Goal: Information Seeking & Learning: Learn about a topic

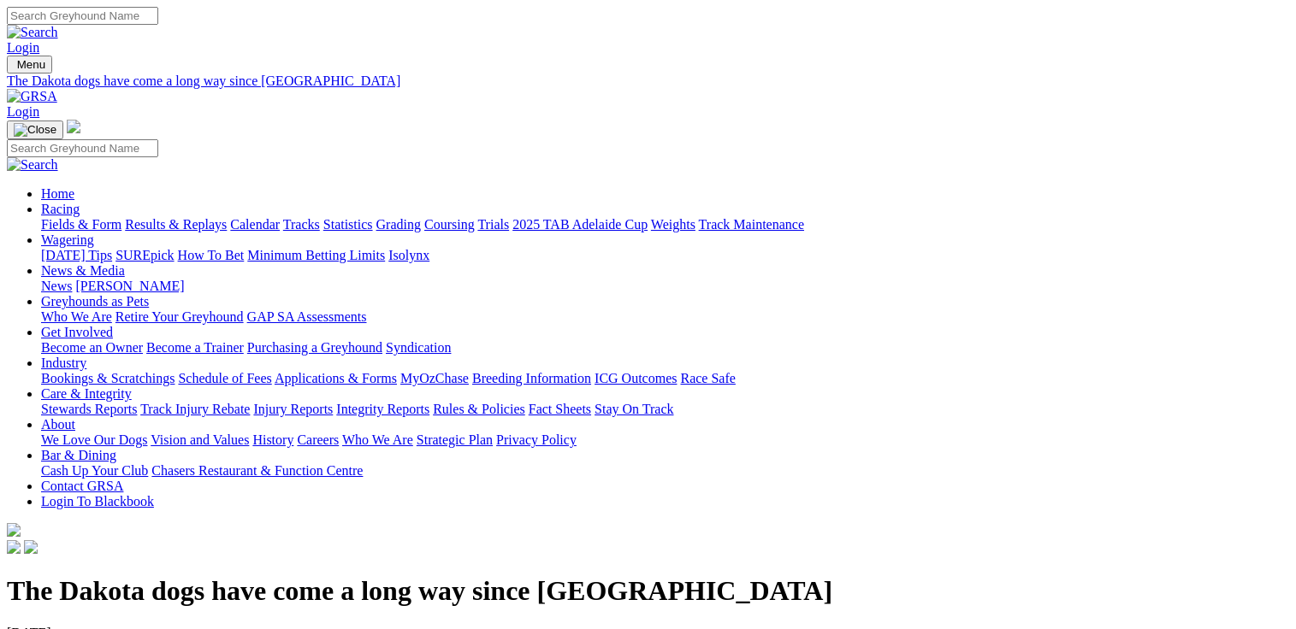
scroll to position [599, 0]
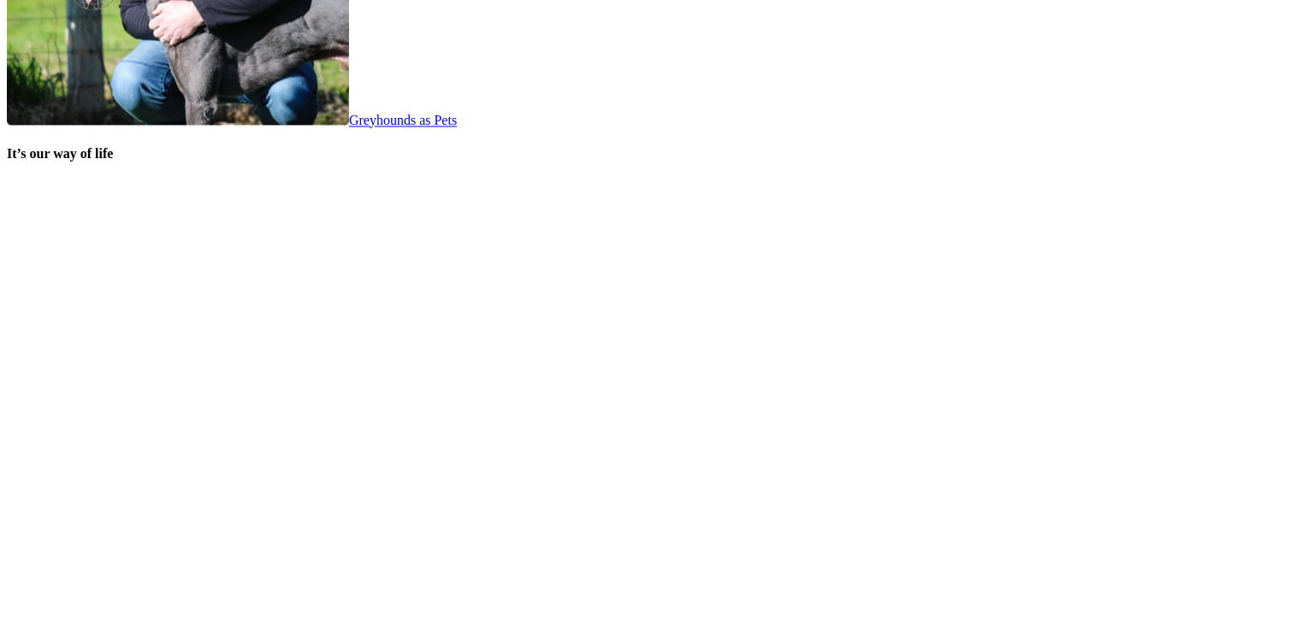
scroll to position [3506, 0]
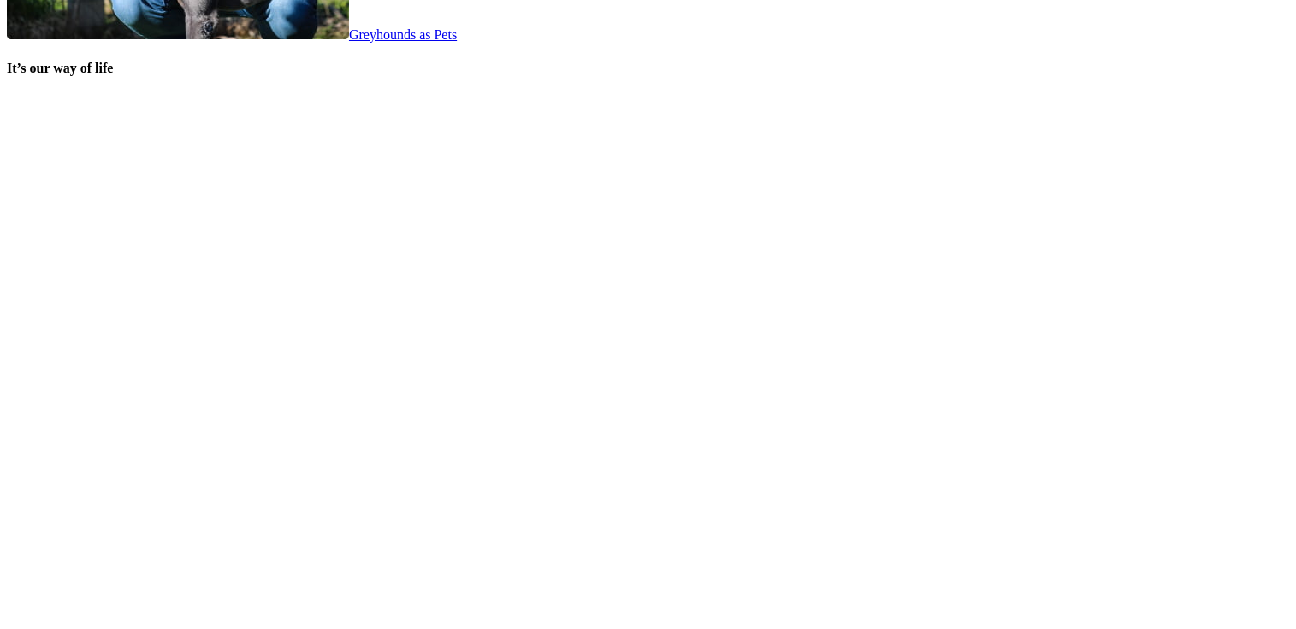
click link "Calendar"
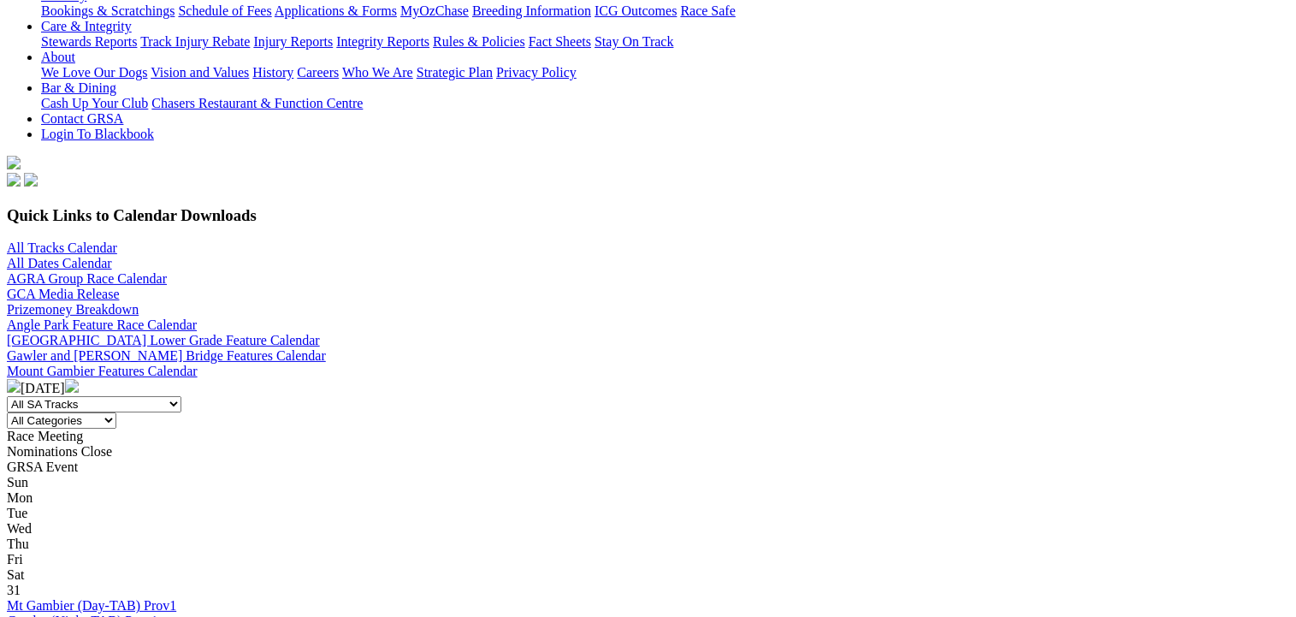
scroll to position [428, 0]
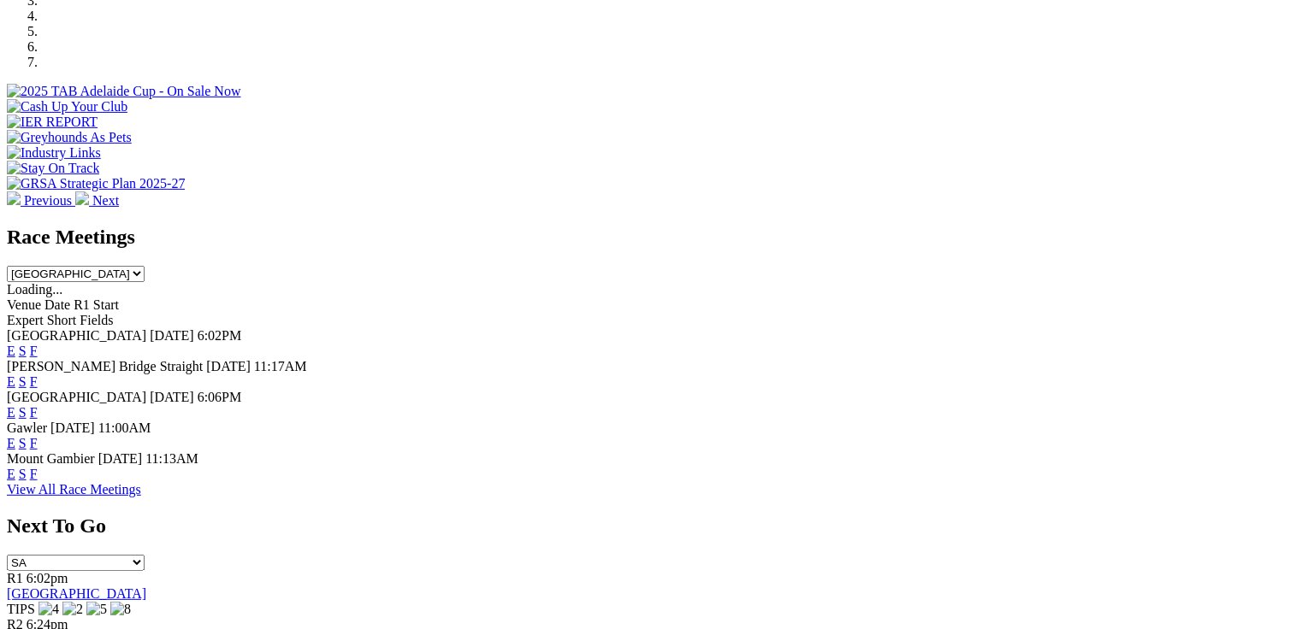
scroll to position [599, 0]
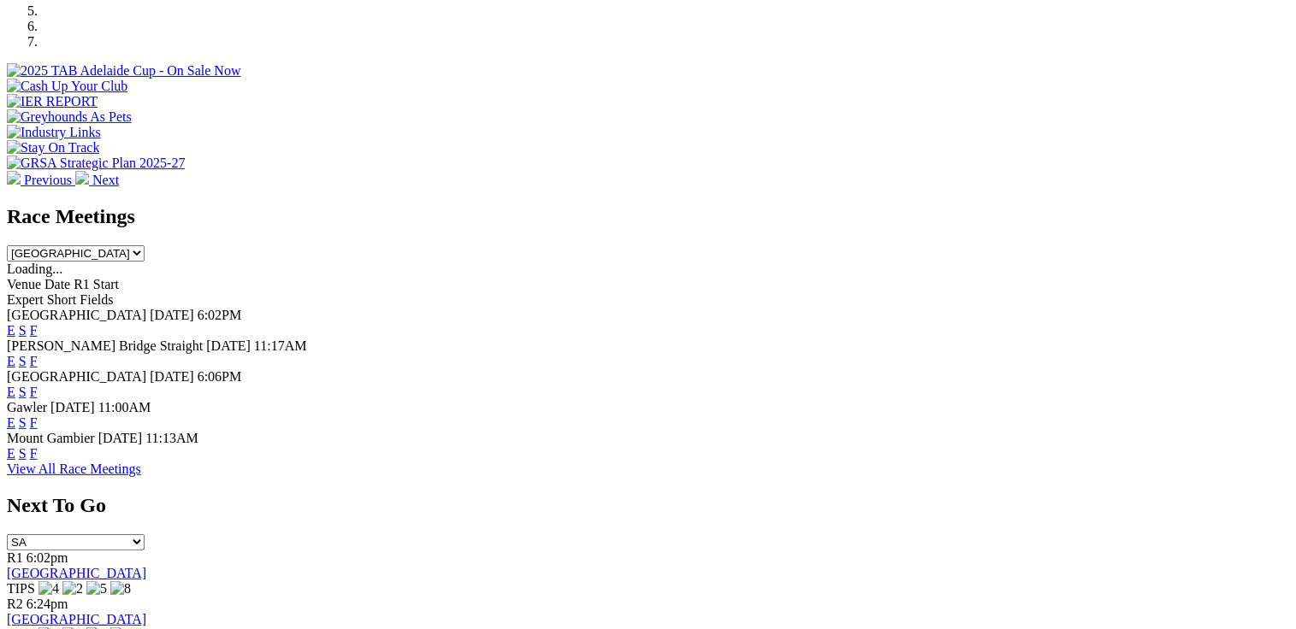
click at [38, 416] on link "F" at bounding box center [34, 423] width 8 height 15
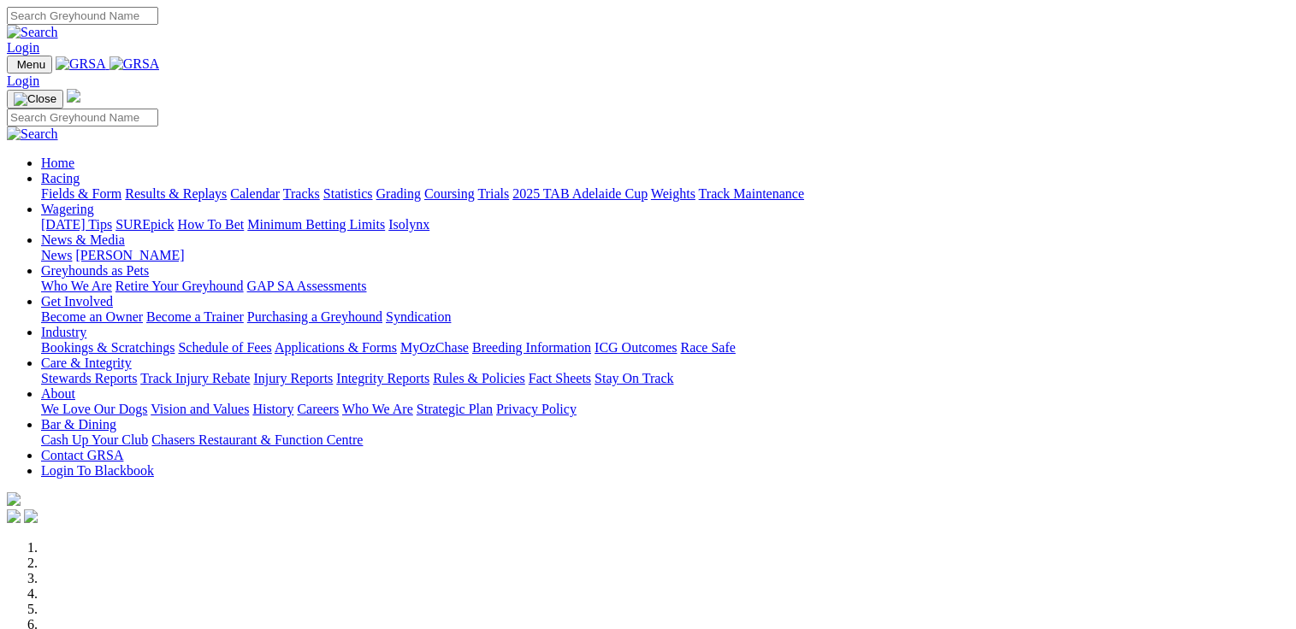
scroll to position [599, 0]
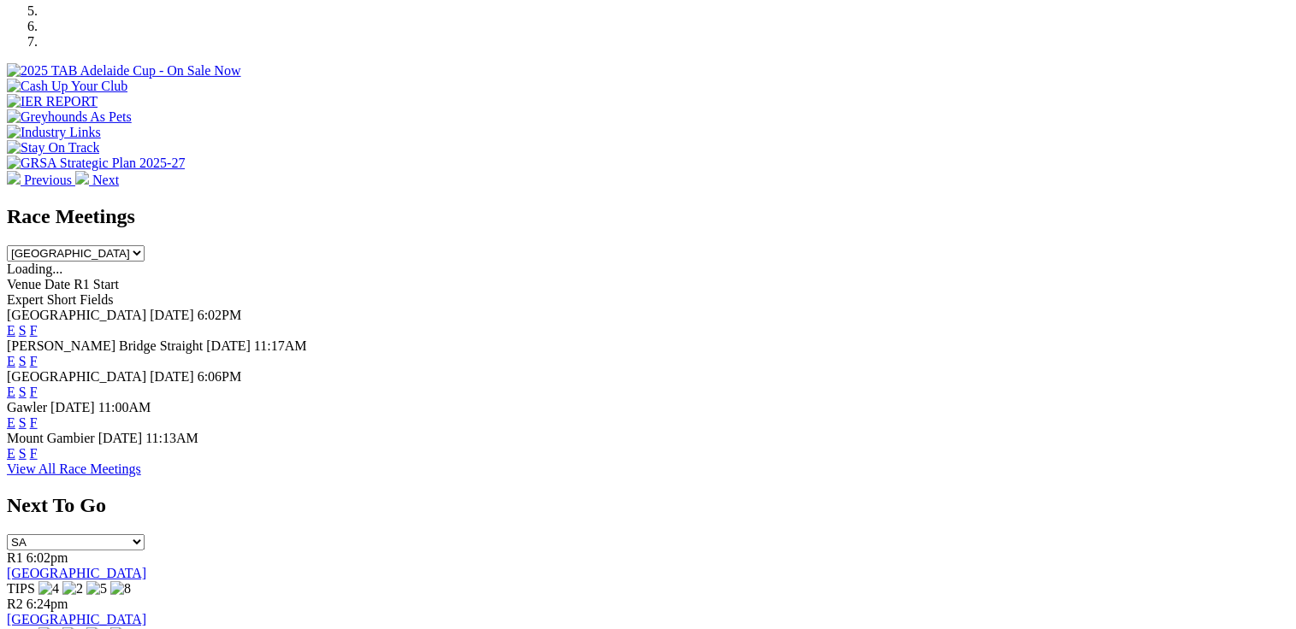
click at [38, 323] on link "F" at bounding box center [34, 330] width 8 height 15
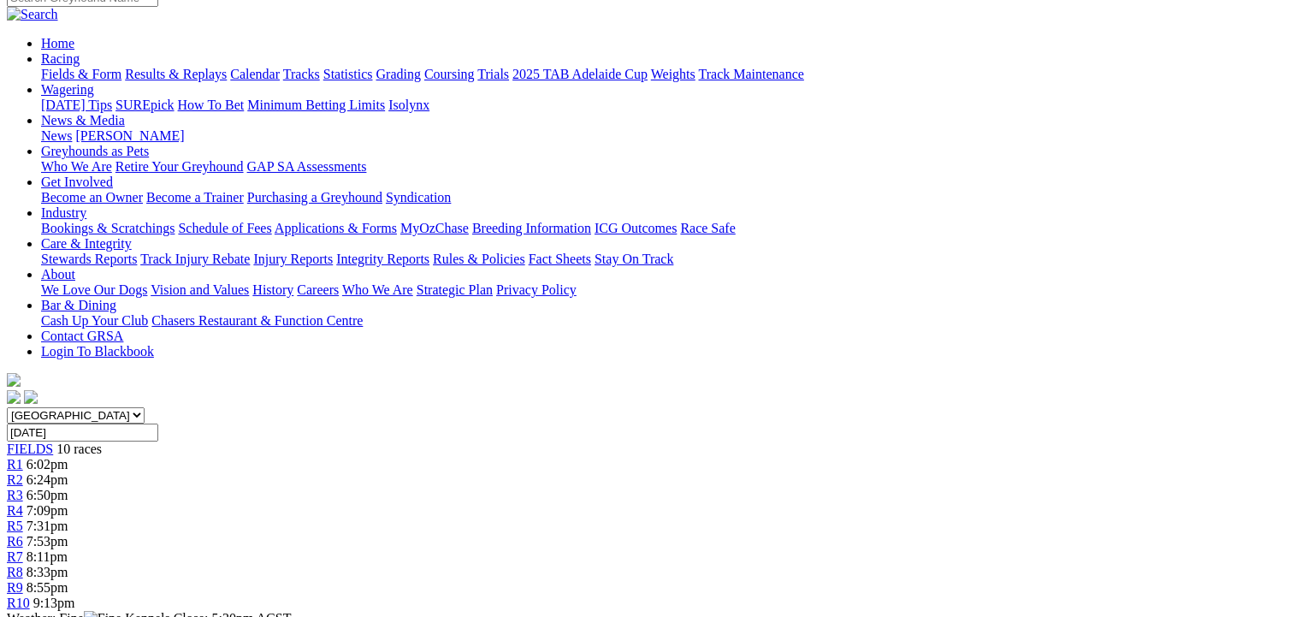
scroll to position [171, 0]
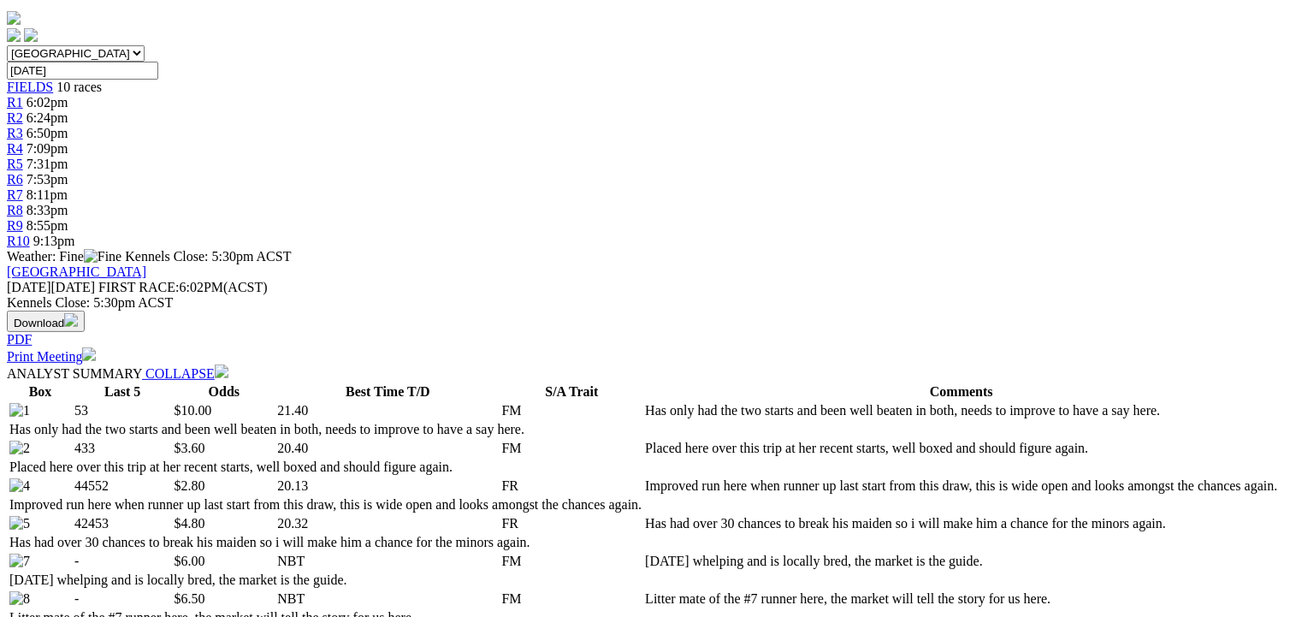
scroll to position [513, 0]
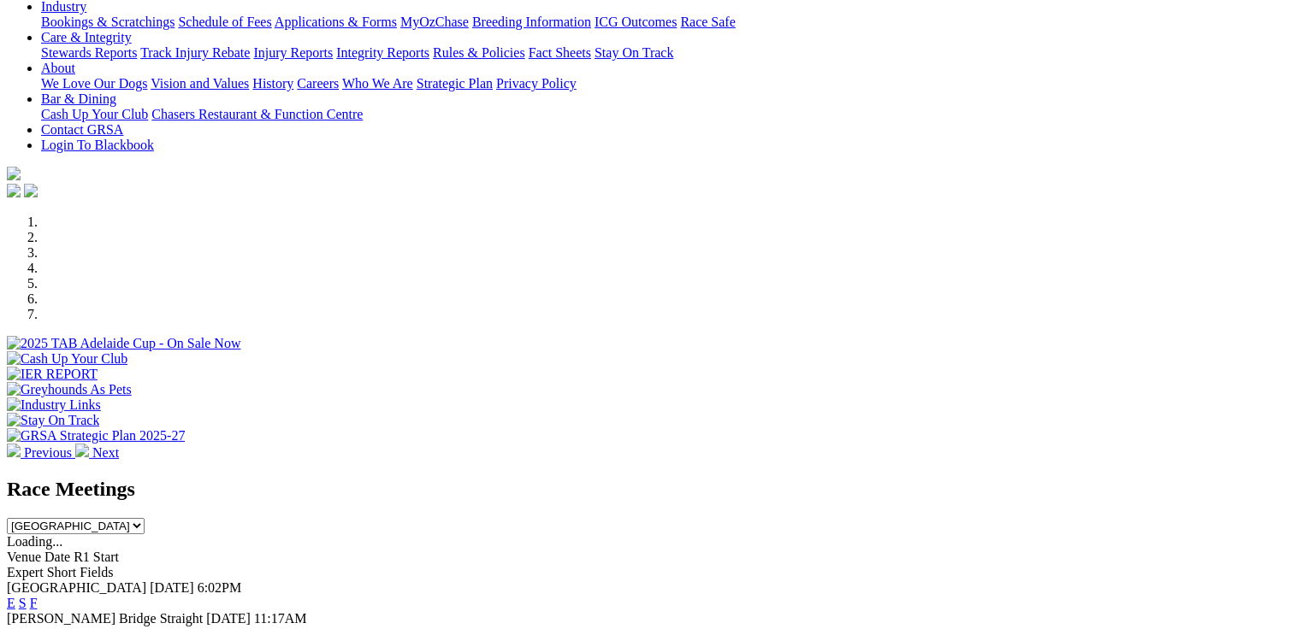
scroll to position [599, 0]
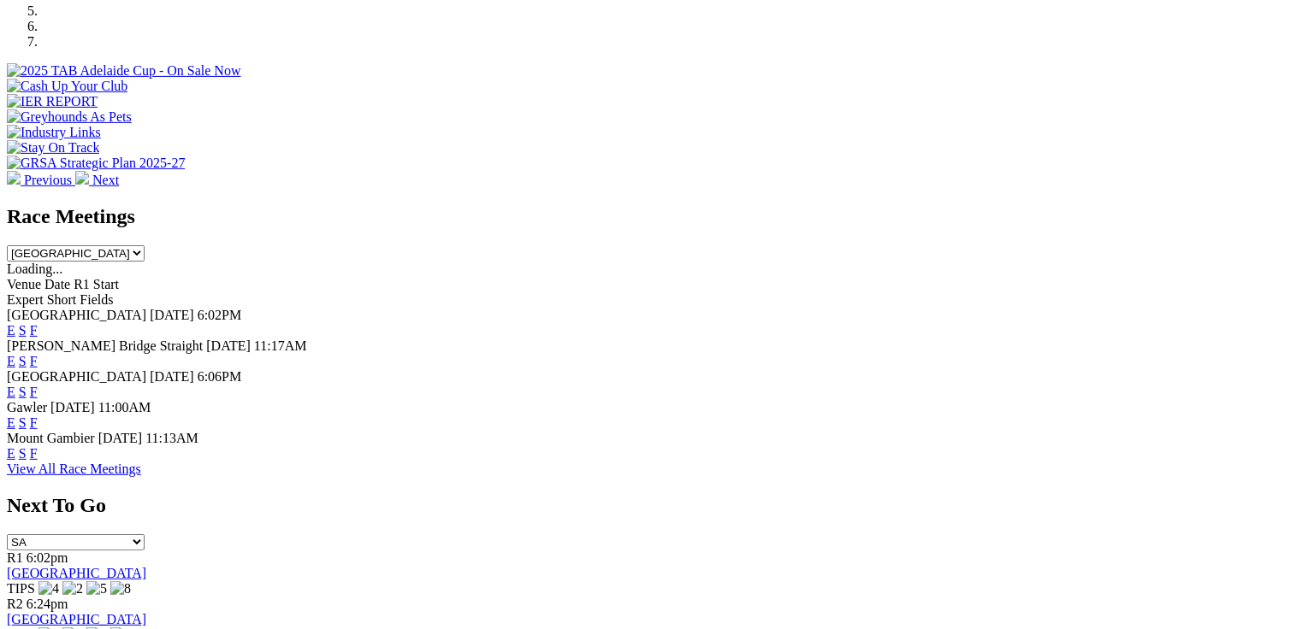
click at [38, 354] on link "F" at bounding box center [34, 361] width 8 height 15
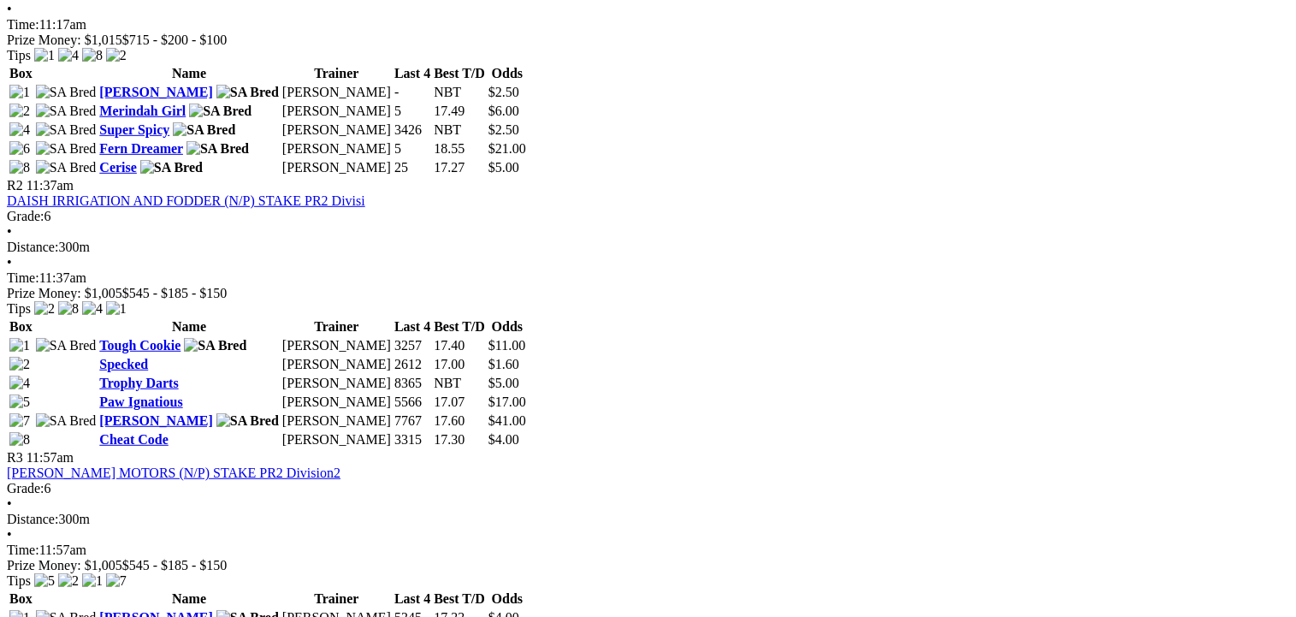
scroll to position [1026, 0]
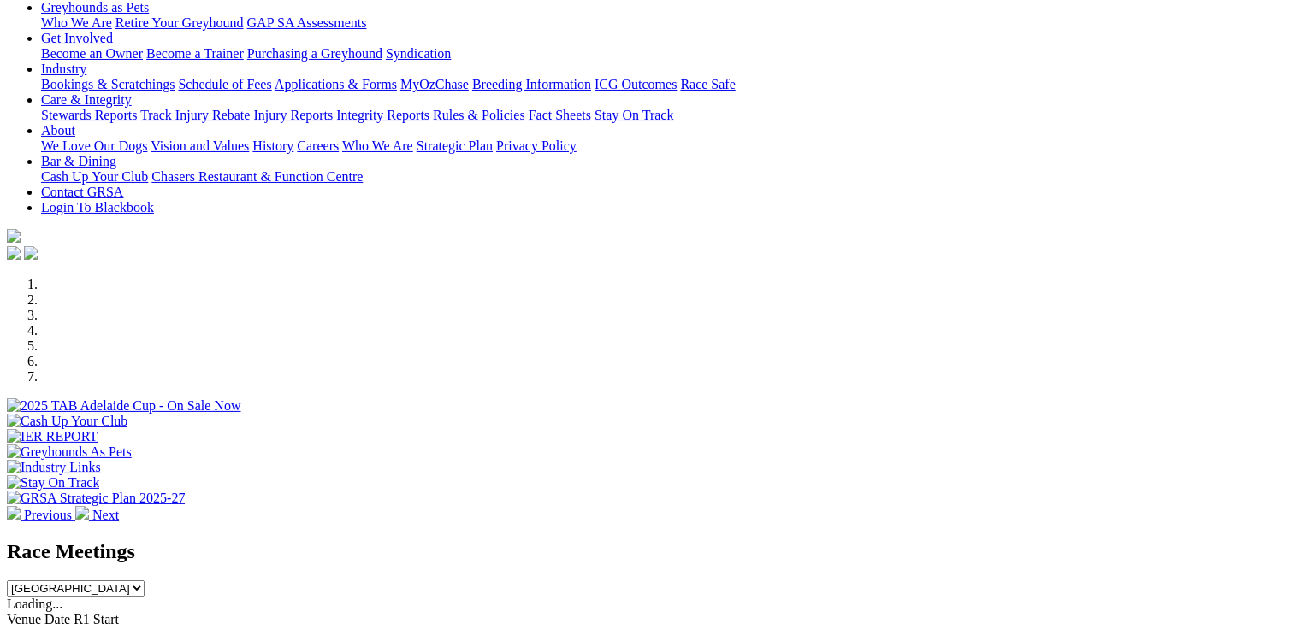
scroll to position [86, 0]
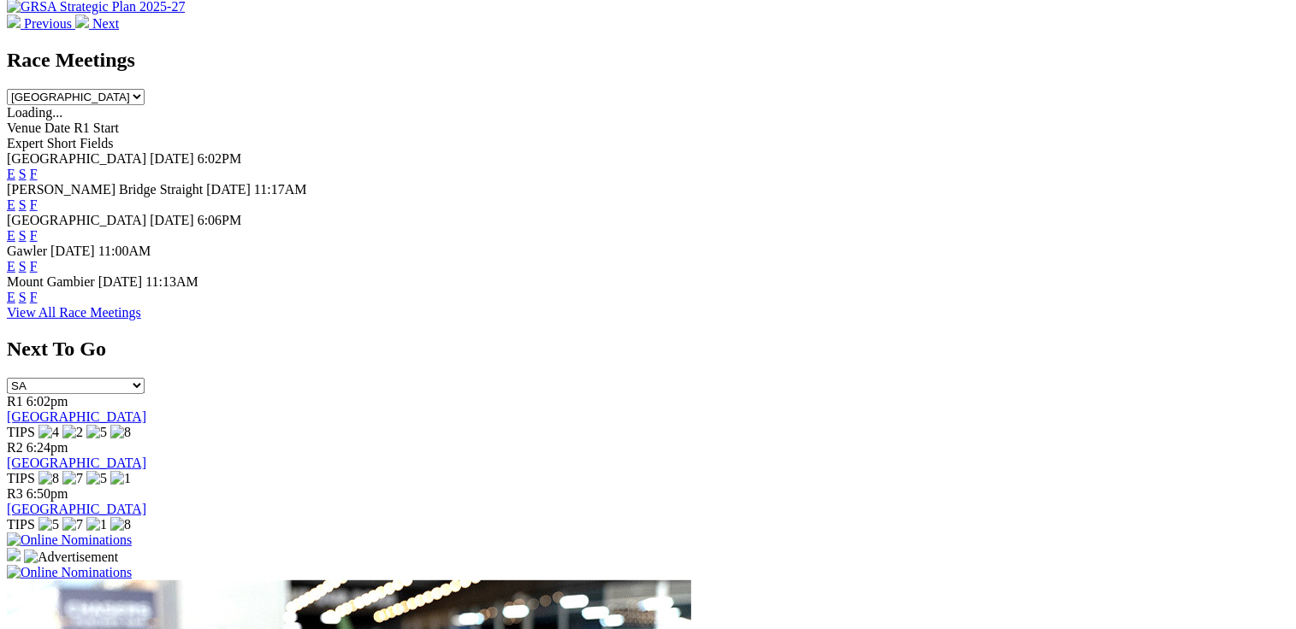
scroll to position [1026, 0]
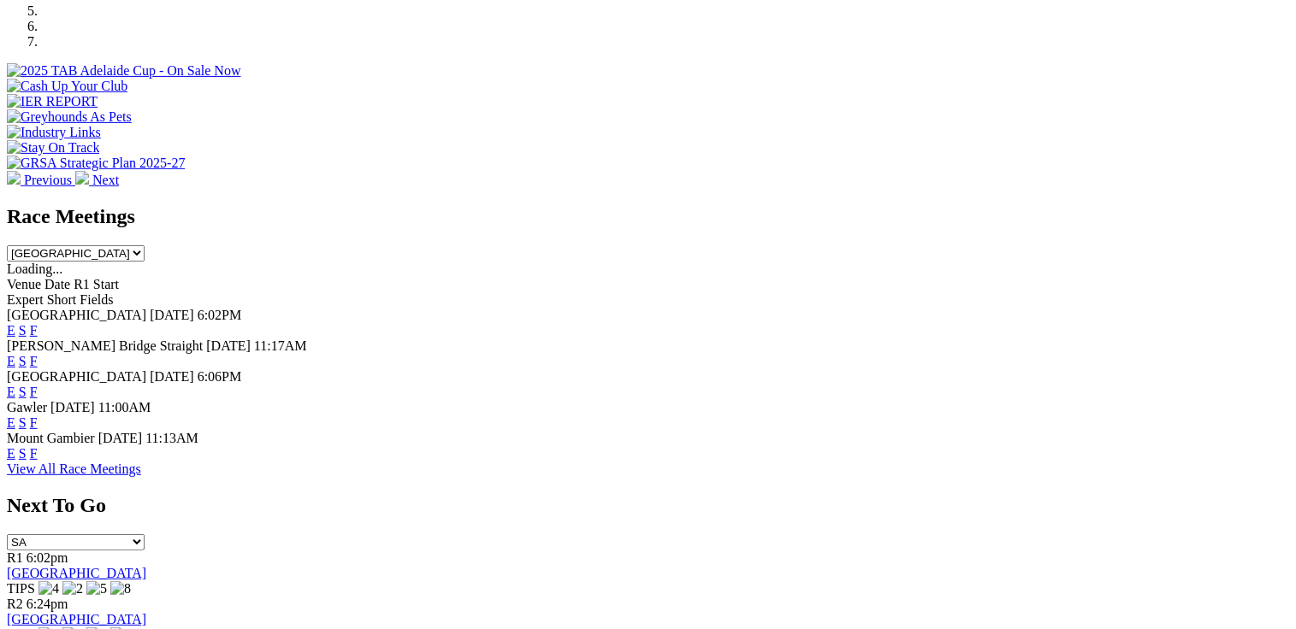
scroll to position [513, 0]
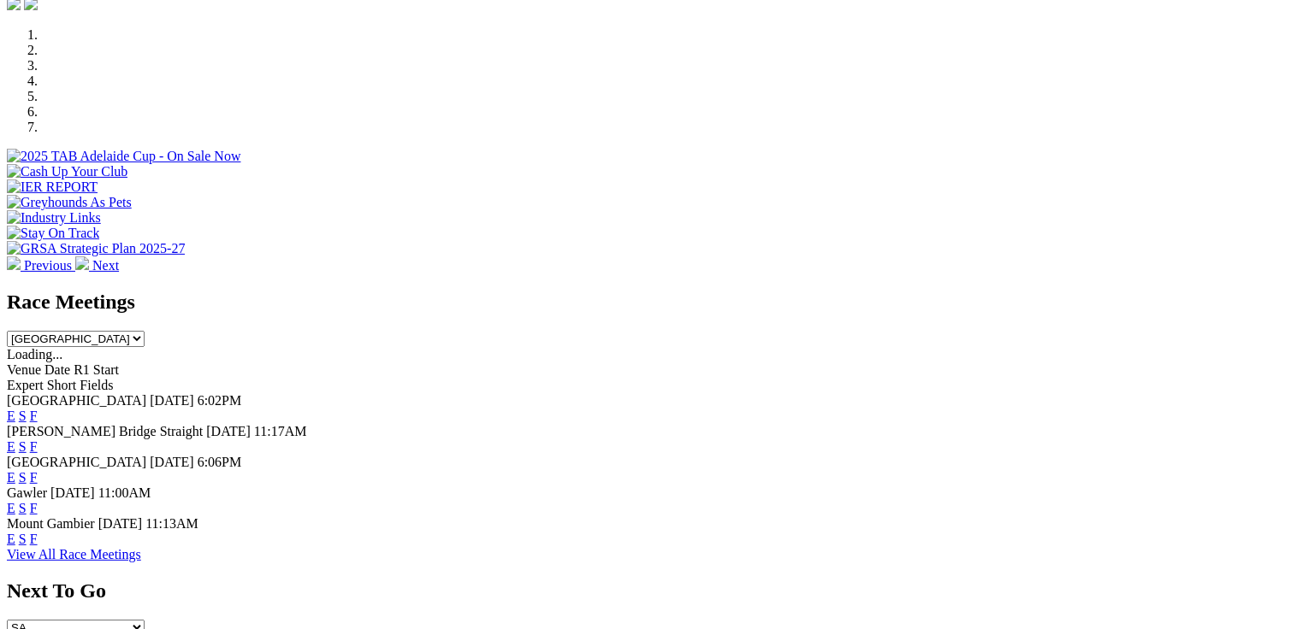
click at [38, 409] on link "F" at bounding box center [34, 416] width 8 height 15
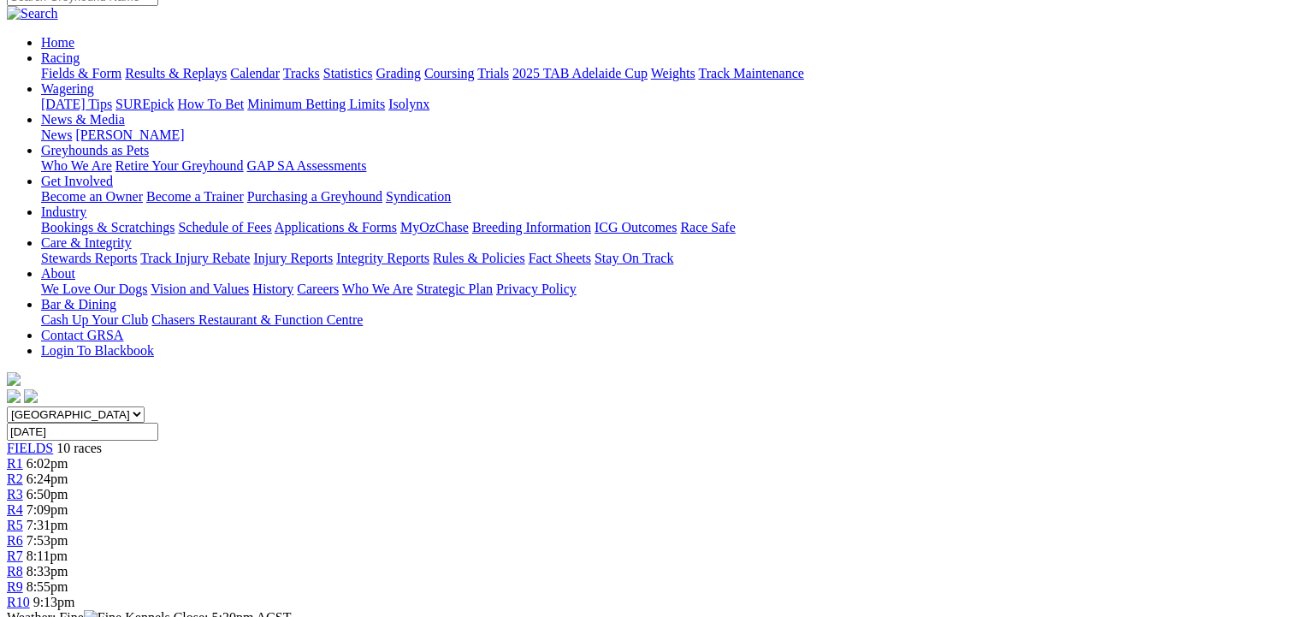
scroll to position [257, 0]
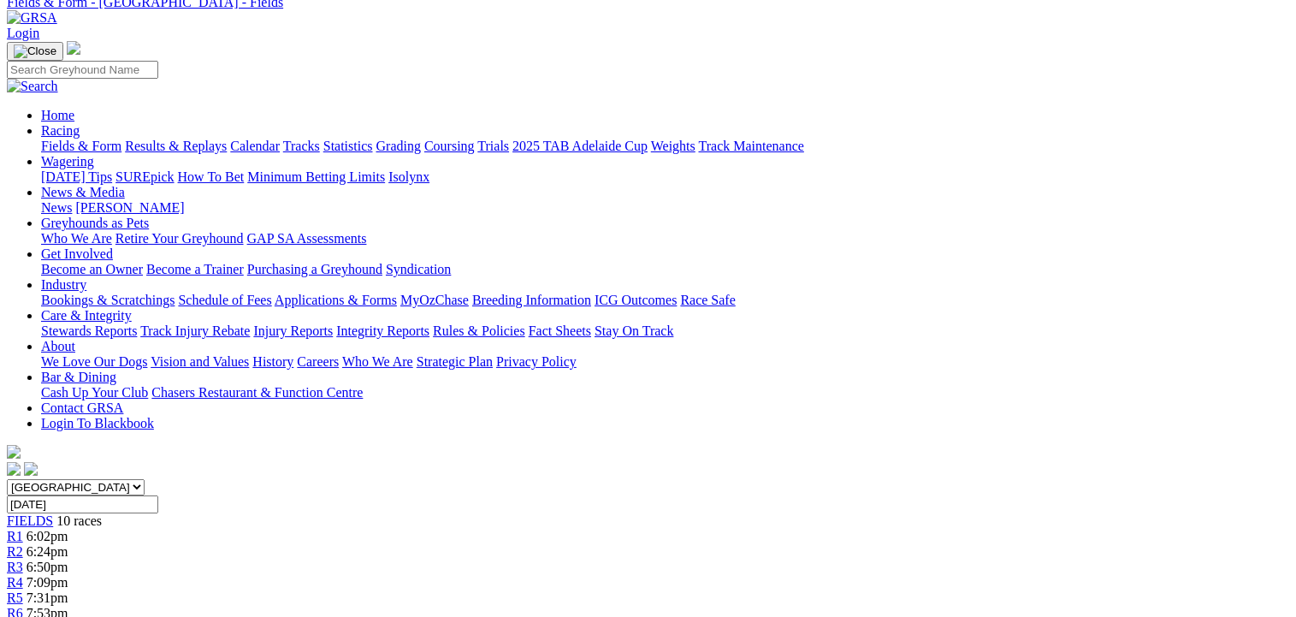
scroll to position [257, 0]
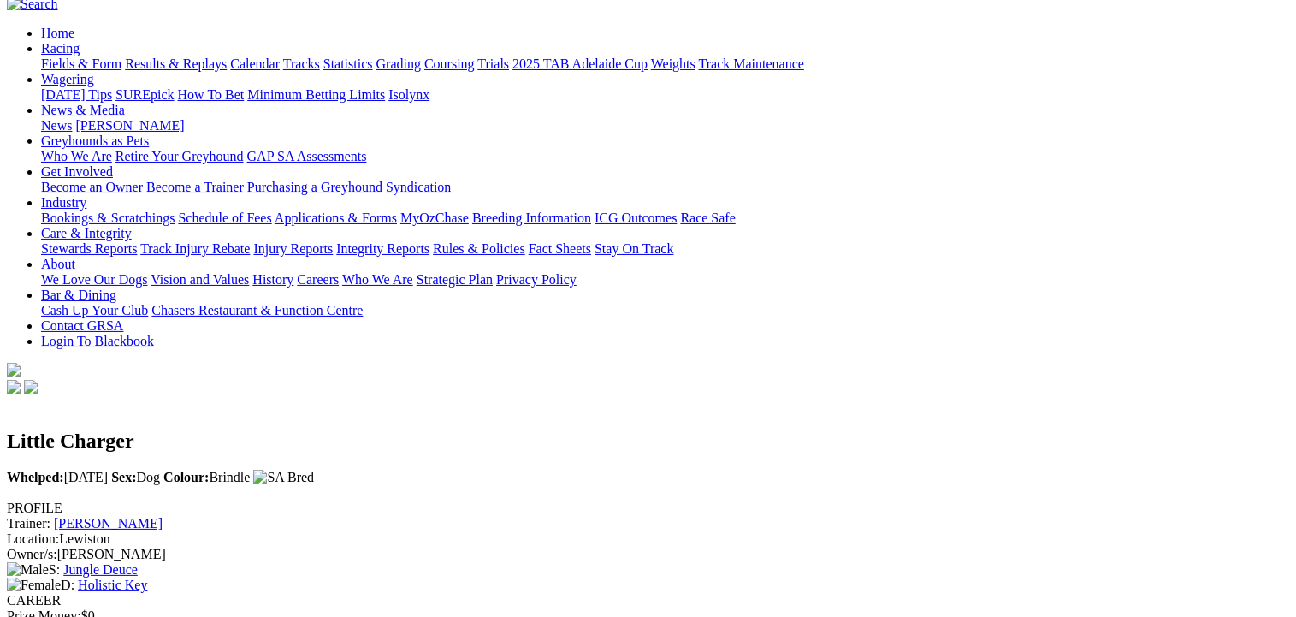
scroll to position [171, 0]
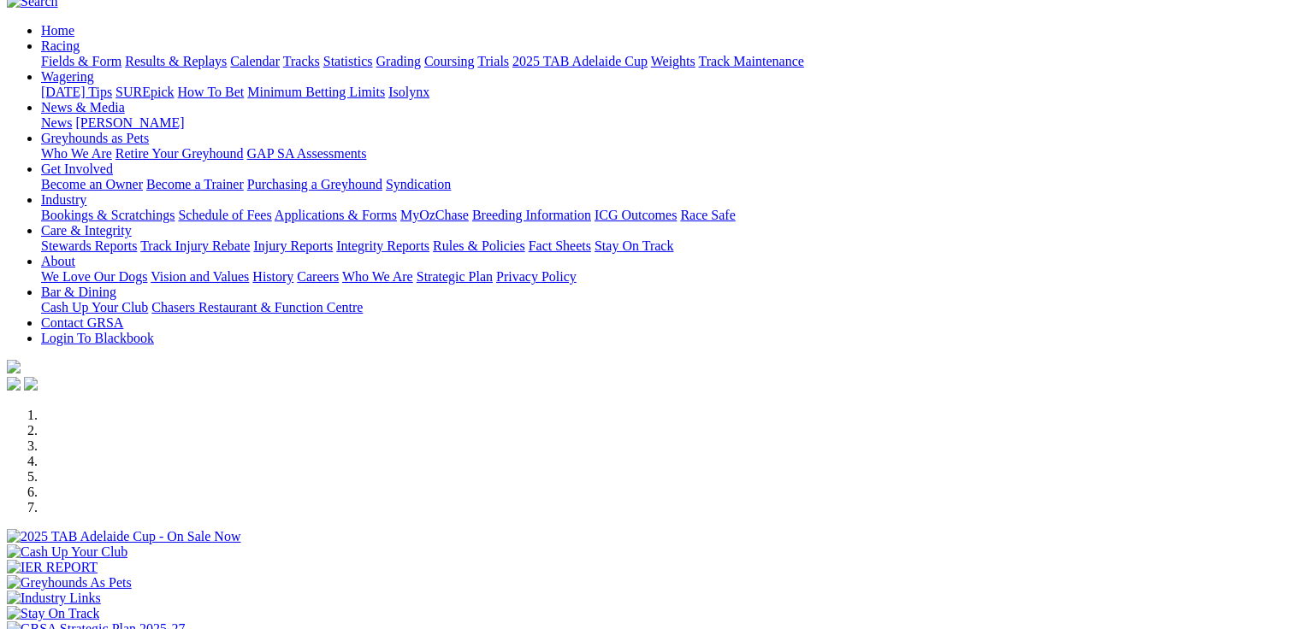
scroll to position [257, 0]
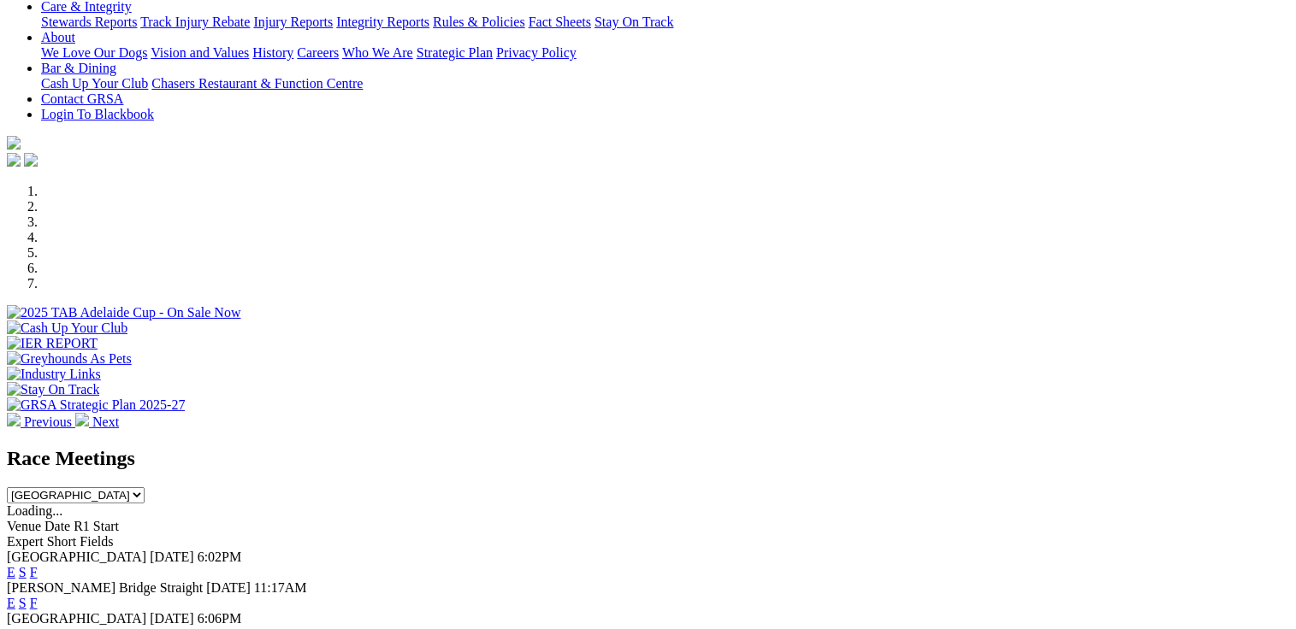
scroll to position [342, 0]
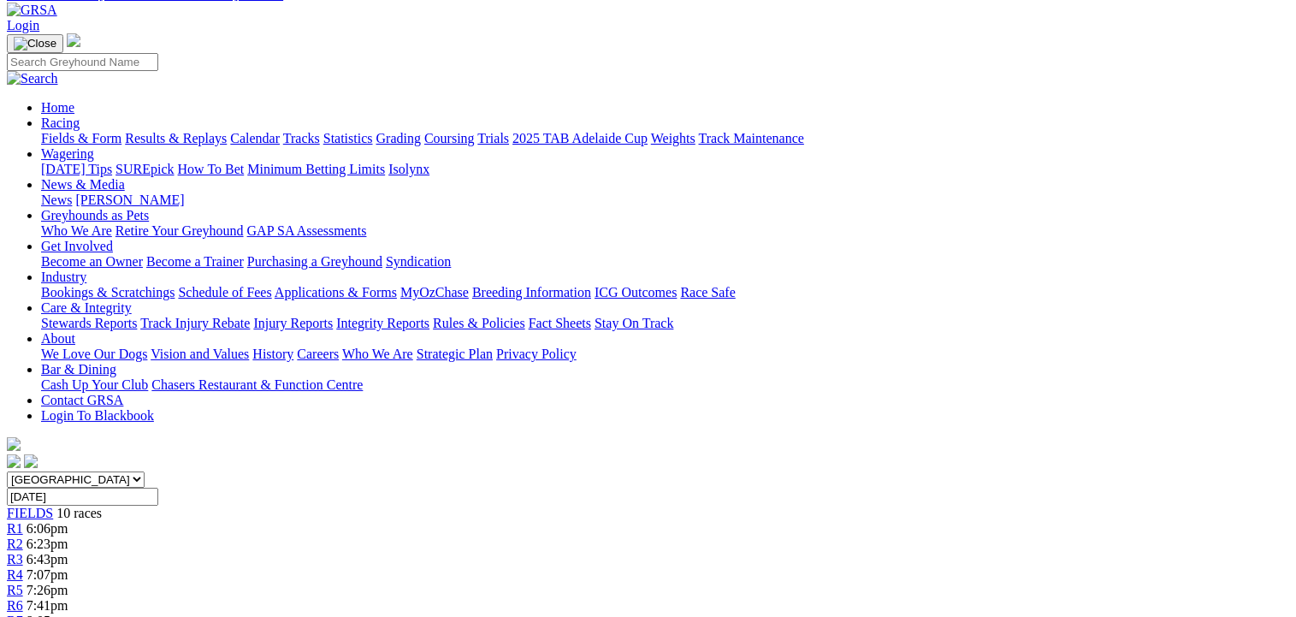
scroll to position [86, 0]
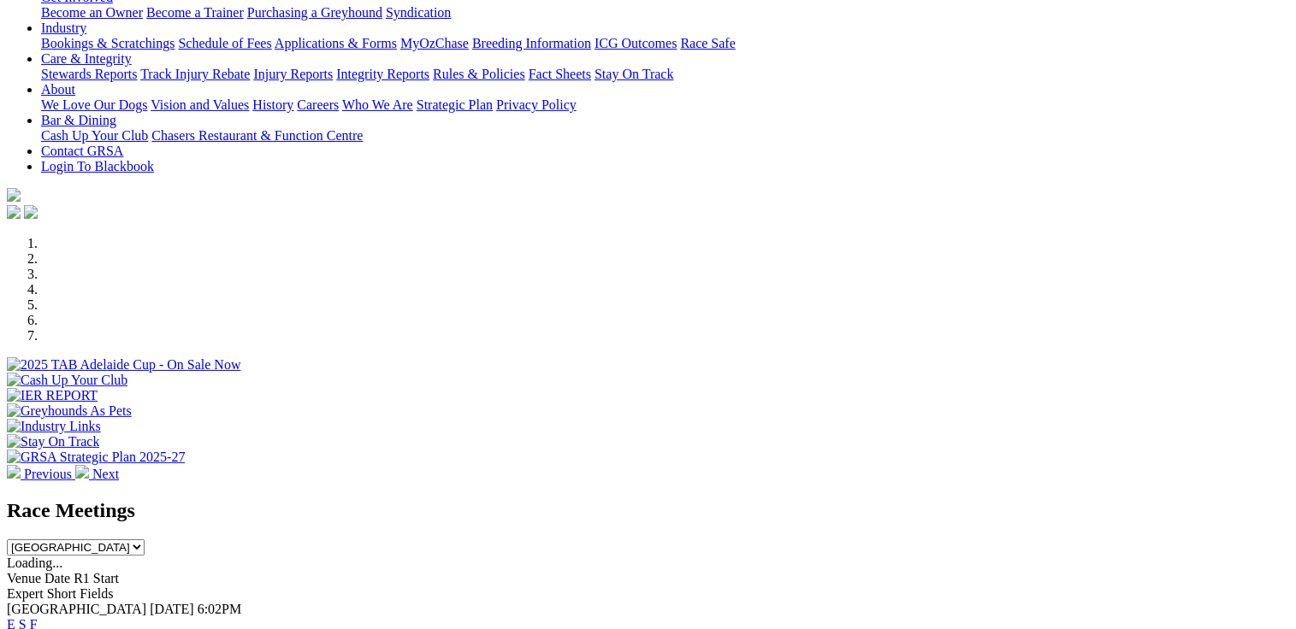
scroll to position [86, 0]
